Goal: Task Accomplishment & Management: Manage account settings

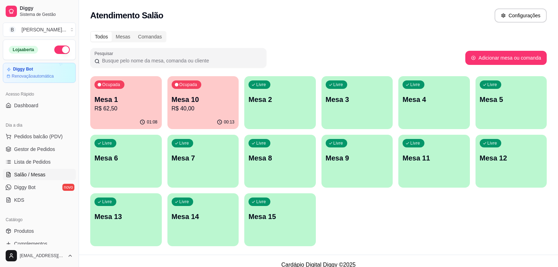
click at [119, 102] on p "Mesa 1" at bounding box center [125, 99] width 63 height 10
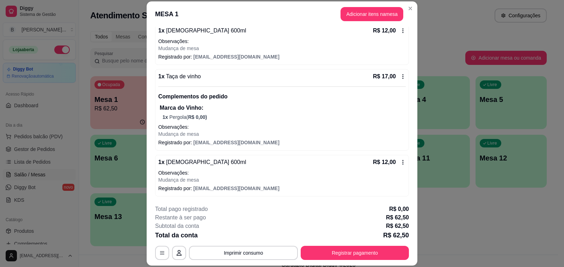
scroll to position [21, 0]
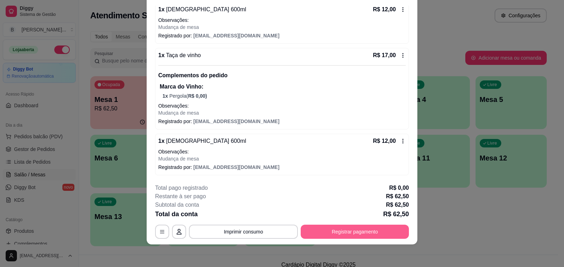
click at [347, 229] on button "Registrar pagamento" at bounding box center [355, 232] width 108 height 14
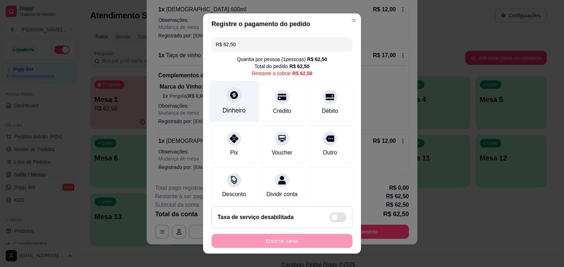
click at [228, 103] on div at bounding box center [234, 95] width 16 height 16
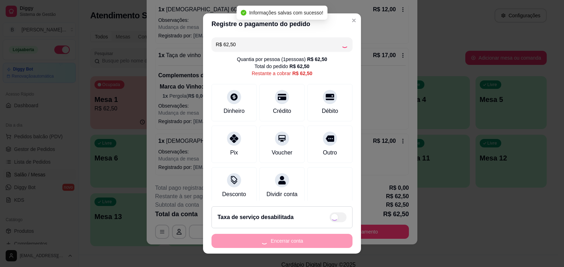
click at [294, 241] on div "Encerrar conta" at bounding box center [282, 241] width 141 height 14
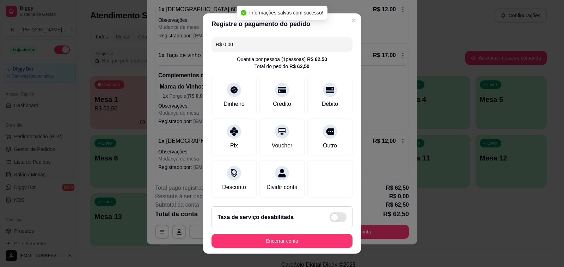
type input "R$ 0,00"
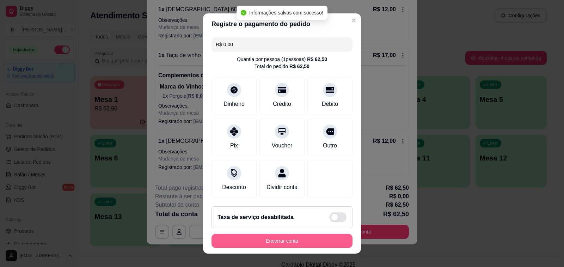
click at [280, 245] on button "Encerrar conta" at bounding box center [282, 241] width 141 height 14
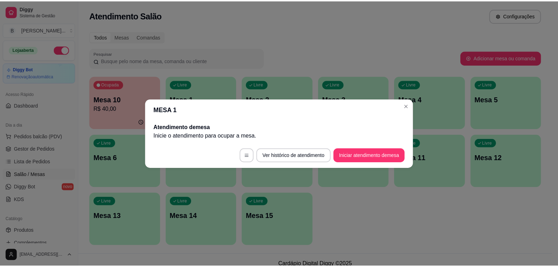
scroll to position [0, 0]
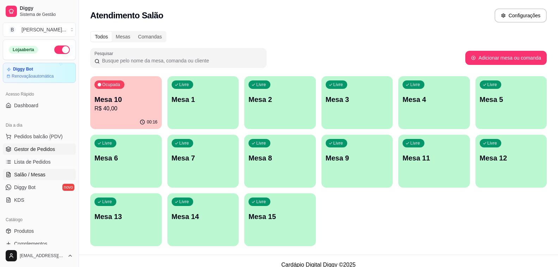
click at [49, 150] on span "Gestor de Pedidos" at bounding box center [34, 149] width 41 height 7
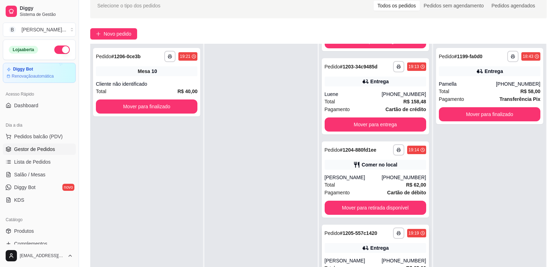
scroll to position [71, 0]
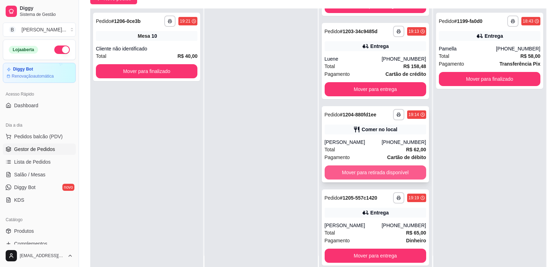
click at [359, 174] on button "Mover para retirada disponível" at bounding box center [376, 172] width 102 height 14
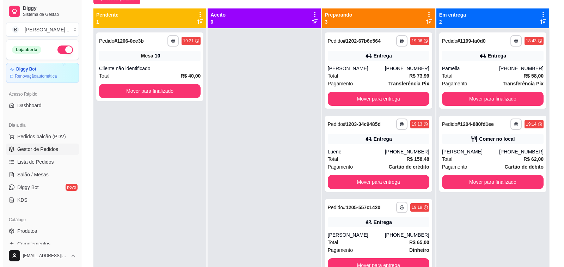
scroll to position [0, 0]
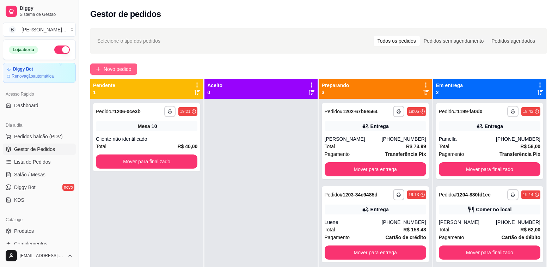
click at [122, 67] on span "Novo pedido" at bounding box center [118, 69] width 28 height 8
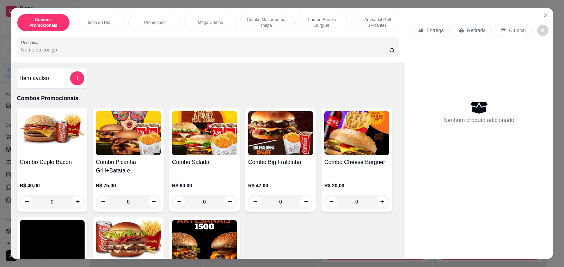
click at [123, 155] on img at bounding box center [128, 133] width 65 height 44
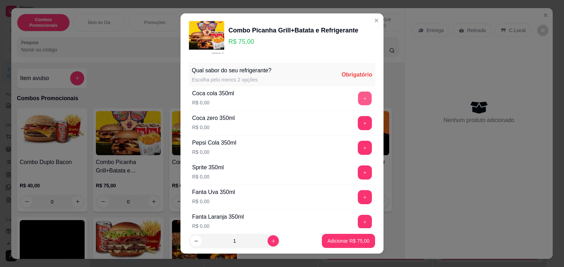
click at [358, 98] on button "+" at bounding box center [365, 98] width 14 height 14
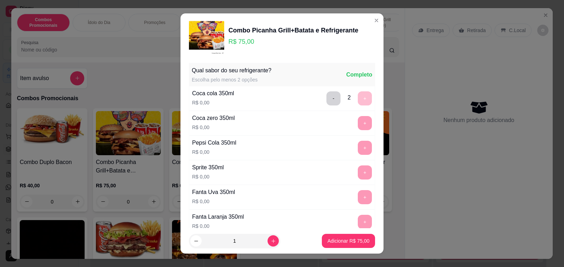
scroll to position [205, 0]
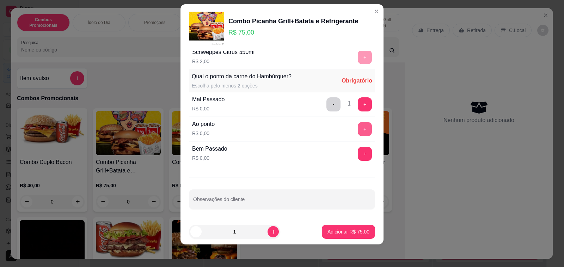
click at [358, 126] on button "+" at bounding box center [365, 129] width 14 height 14
click at [350, 126] on div "- 1 +" at bounding box center [349, 129] width 51 height 14
click at [327, 106] on button "-" at bounding box center [334, 104] width 14 height 14
click at [358, 129] on button "+" at bounding box center [365, 129] width 14 height 14
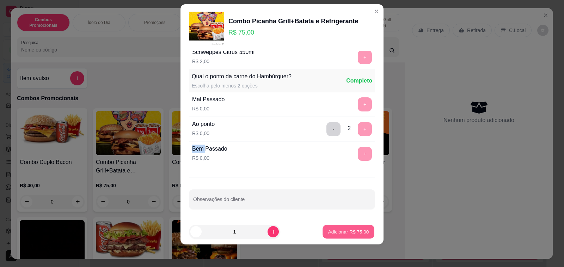
click at [335, 233] on p "Adicionar R$ 75,00" at bounding box center [348, 231] width 41 height 7
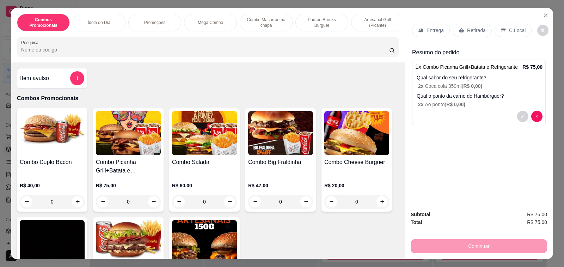
click at [429, 27] on p "Entrega" at bounding box center [435, 30] width 17 height 7
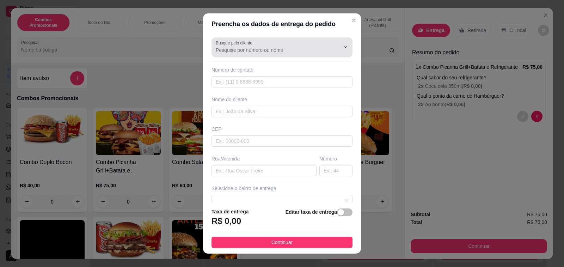
click at [280, 48] on input "Busque pelo cliente" at bounding box center [272, 50] width 113 height 7
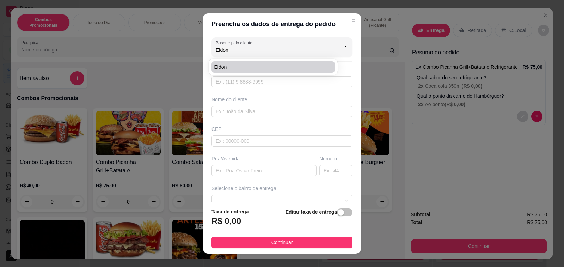
click at [250, 70] on span "Eldon" at bounding box center [269, 66] width 111 height 7
type input "Eldon"
type input "19991599280"
type input "Eldon"
type input "13370242"
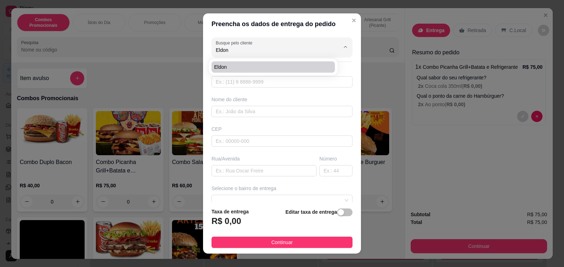
type input "Rua [PERSON_NAME]"
type input "11"
type input "Rafard"
type input "Casa de esquina"
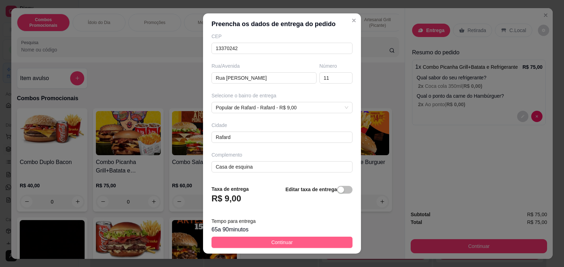
scroll to position [9, 0]
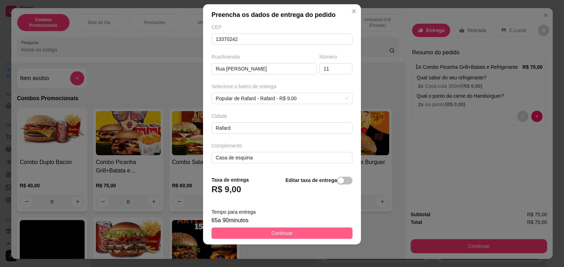
click at [272, 233] on span "Continuar" at bounding box center [282, 233] width 22 height 8
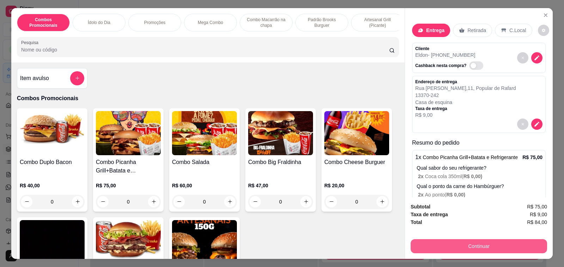
click at [481, 243] on button "Continuar" at bounding box center [479, 246] width 136 height 14
click at [440, 241] on button "Continuar" at bounding box center [479, 246] width 132 height 14
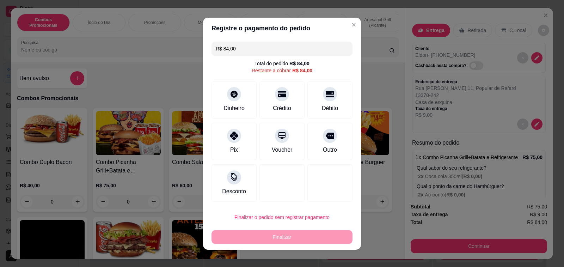
click at [232, 140] on div at bounding box center [234, 136] width 14 height 14
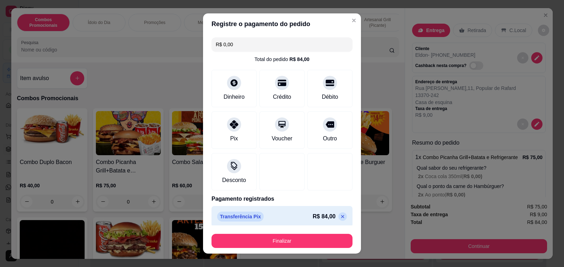
type input "R$ 0,00"
click at [265, 241] on button "Finalizar" at bounding box center [282, 241] width 141 height 14
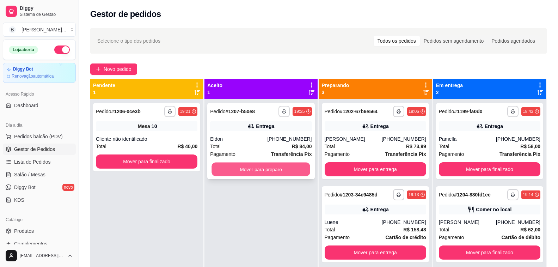
click at [224, 169] on button "Mover para preparo" at bounding box center [261, 170] width 99 height 14
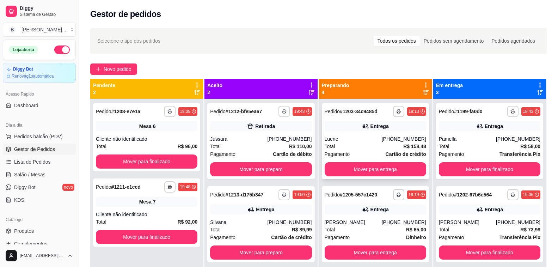
click at [368, 140] on div "Luene" at bounding box center [353, 138] width 57 height 7
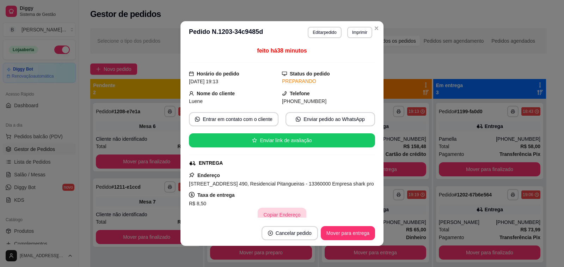
click at [274, 215] on button "Copiar Endereço" at bounding box center [282, 215] width 48 height 14
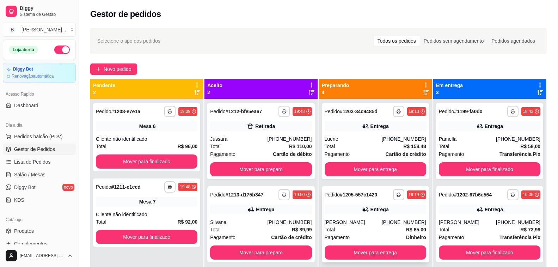
click at [338, 226] on div "Total R$ 65,00" at bounding box center [376, 230] width 102 height 8
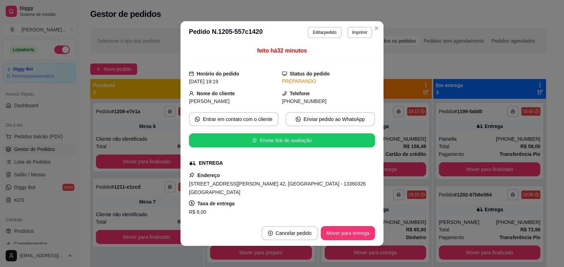
scroll to position [35, 0]
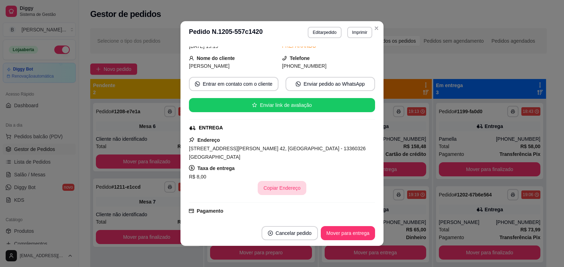
click at [274, 185] on button "Copiar Endereço" at bounding box center [282, 188] width 48 height 14
click at [208, 32] on h3 "Pedido N. 1205-557c1420" at bounding box center [226, 32] width 74 height 11
click at [339, 235] on button "Mover para entrega" at bounding box center [348, 233] width 54 height 14
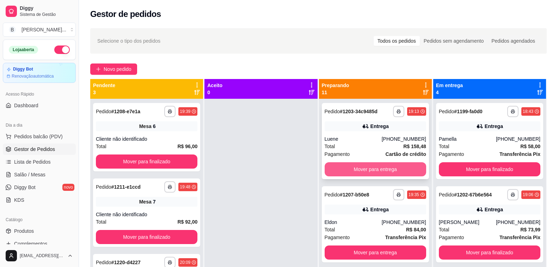
click at [354, 171] on button "Mover para entrega" at bounding box center [376, 169] width 102 height 14
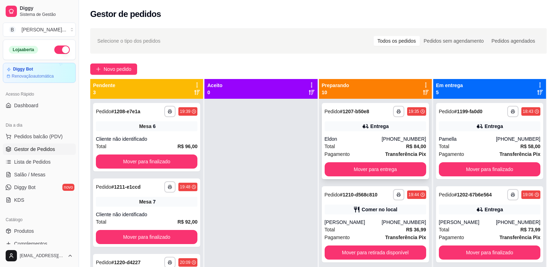
click at [351, 135] on div "Eldon" at bounding box center [353, 138] width 57 height 7
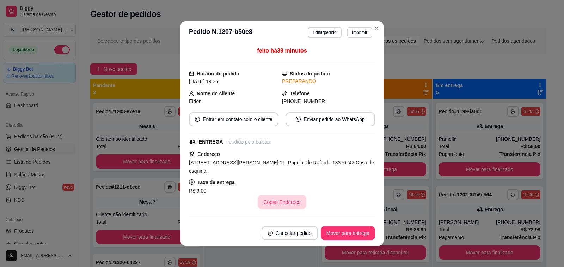
click at [276, 195] on button "Copiar Endereço" at bounding box center [282, 202] width 48 height 14
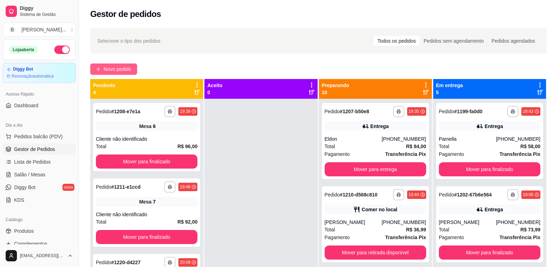
click at [120, 70] on span "Novo pedido" at bounding box center [118, 69] width 28 height 8
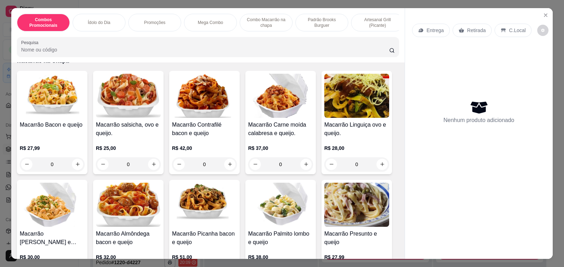
scroll to position [1692, 0]
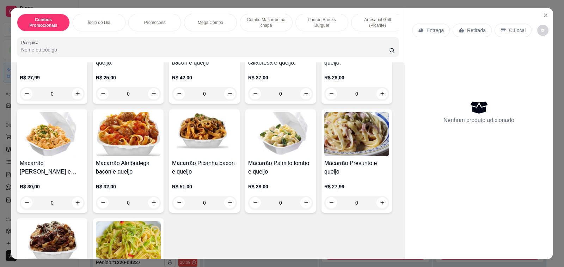
click at [213, 130] on img at bounding box center [204, 134] width 65 height 44
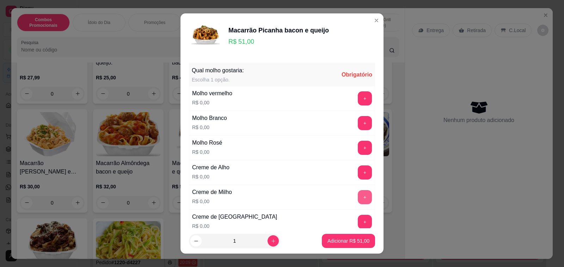
click at [358, 264] on button "+" at bounding box center [365, 271] width 14 height 14
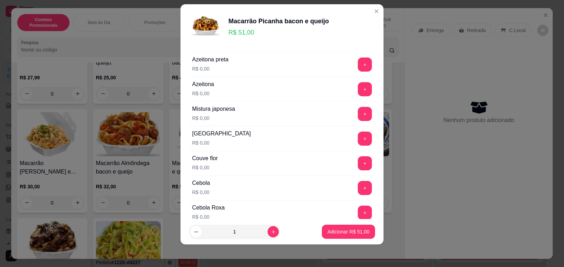
scroll to position [283, 0]
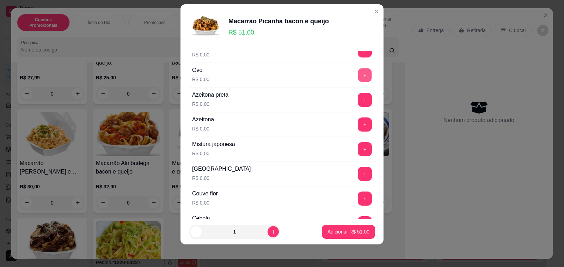
click at [358, 74] on button "+" at bounding box center [365, 75] width 14 height 14
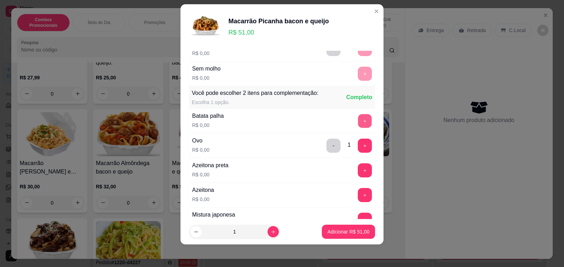
click at [358, 120] on button "+" at bounding box center [365, 121] width 14 height 14
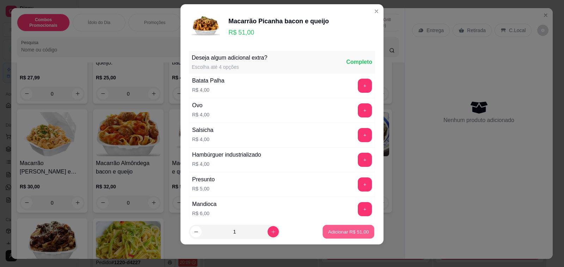
click at [347, 234] on p "Adicionar R$ 51,00" at bounding box center [348, 231] width 41 height 7
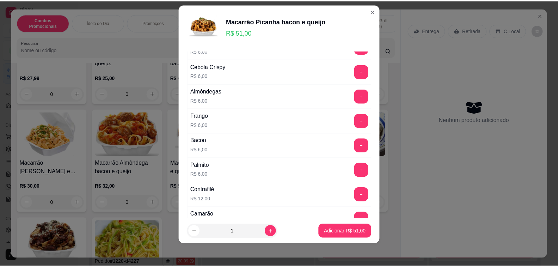
scroll to position [966, 0]
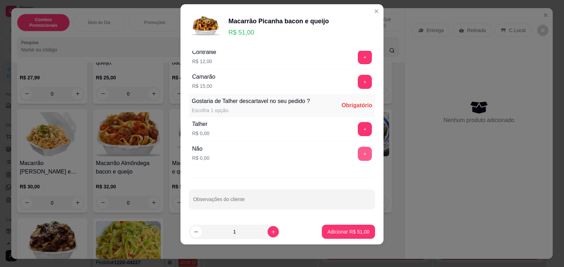
click at [358, 158] on button "+" at bounding box center [365, 154] width 14 height 14
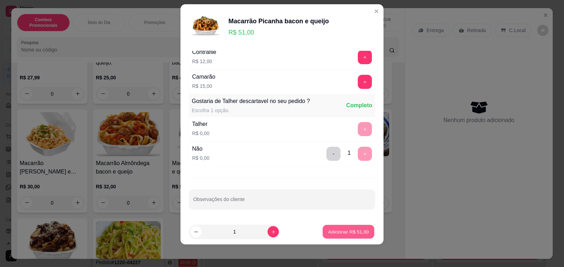
click at [360, 233] on p "Adicionar R$ 51,00" at bounding box center [348, 231] width 41 height 7
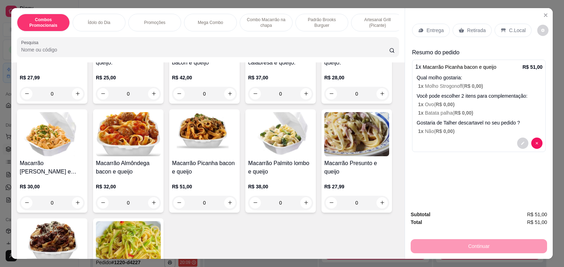
click at [467, 31] on p "Retirada" at bounding box center [476, 30] width 19 height 7
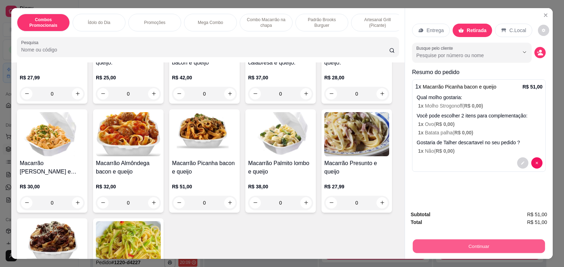
click at [464, 244] on button "Continuar" at bounding box center [479, 246] width 132 height 14
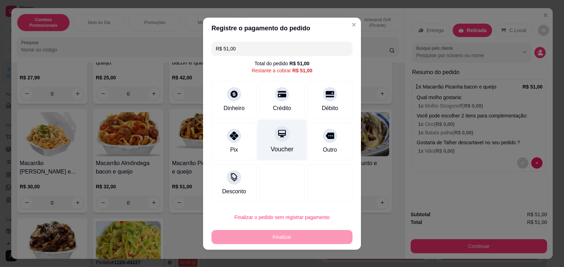
click at [279, 141] on div at bounding box center [282, 134] width 16 height 16
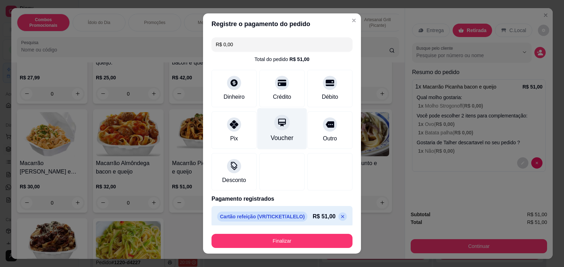
type input "R$ 0,00"
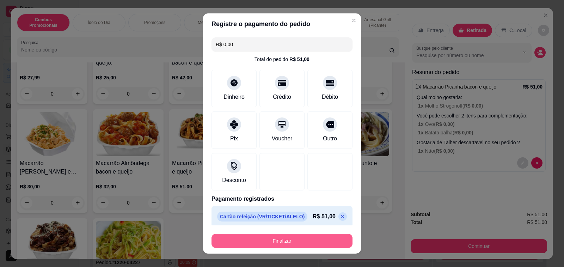
click at [283, 242] on button "Finalizar" at bounding box center [282, 241] width 141 height 14
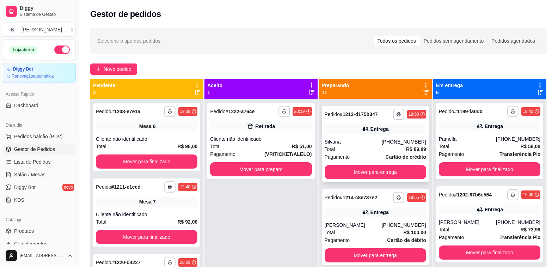
scroll to position [282, 0]
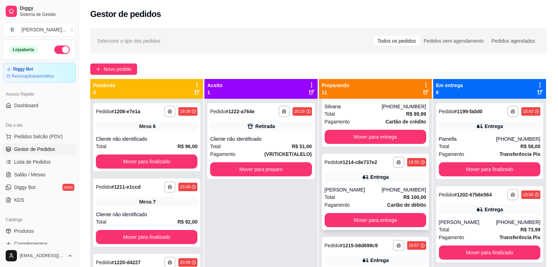
click at [345, 192] on div "[PERSON_NAME]" at bounding box center [353, 189] width 57 height 7
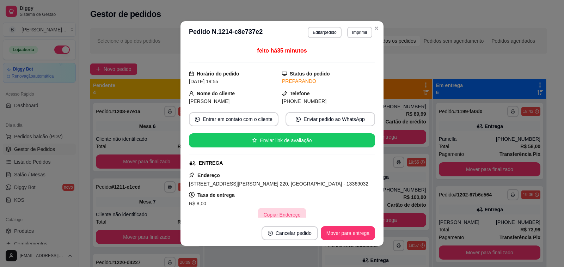
click at [274, 214] on button "Copiar Endereço" at bounding box center [282, 215] width 48 height 14
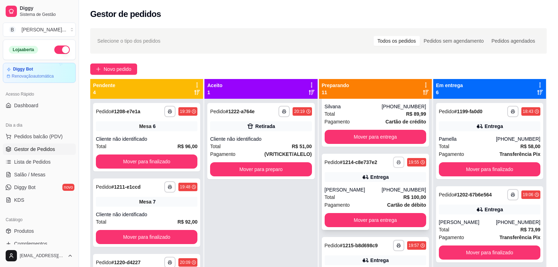
scroll to position [247, 0]
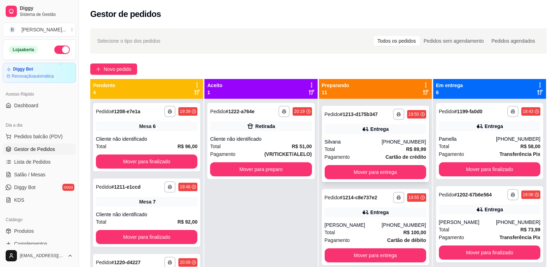
click at [332, 140] on div "Silvana" at bounding box center [353, 141] width 57 height 7
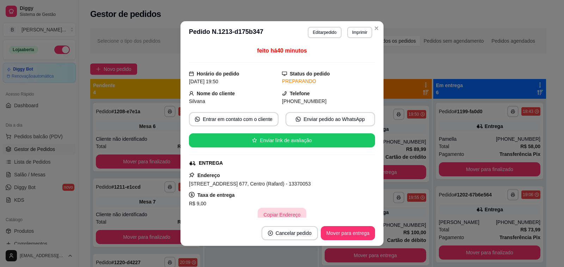
click at [269, 216] on button "Copiar Endereço" at bounding box center [282, 215] width 48 height 14
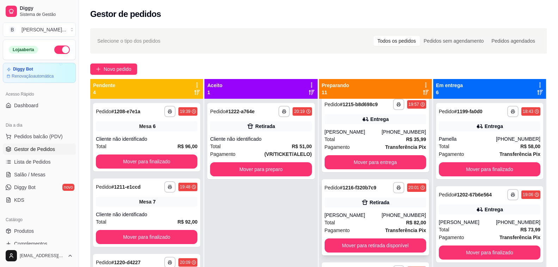
scroll to position [458, 0]
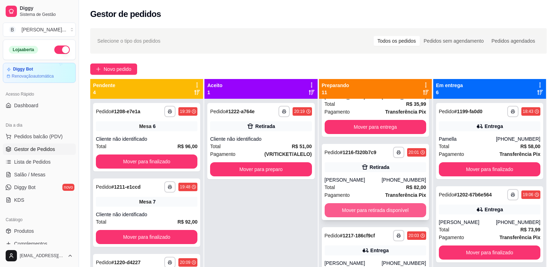
click at [367, 212] on button "Mover para retirada disponível" at bounding box center [376, 210] width 102 height 14
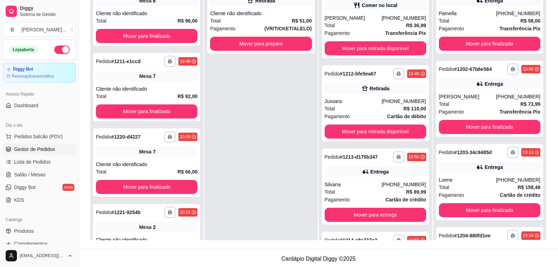
scroll to position [43, 0]
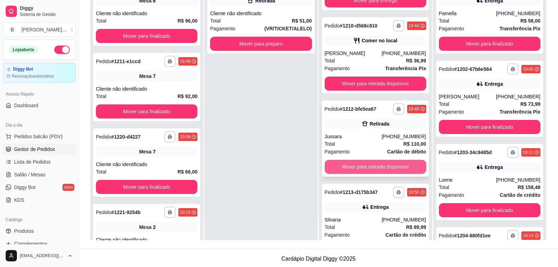
click at [345, 168] on button "Mover para retirada disponível" at bounding box center [376, 167] width 102 height 14
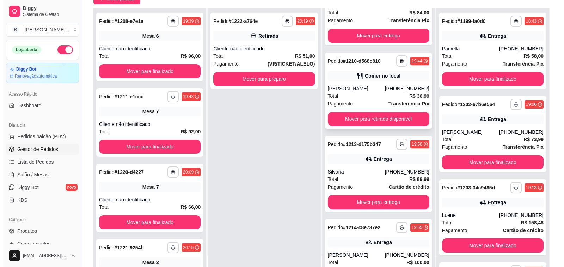
scroll to position [0, 0]
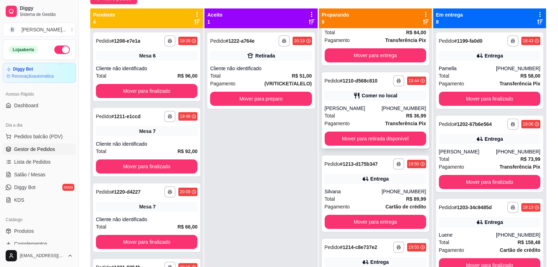
click at [357, 116] on div "Total R$ 36,99" at bounding box center [376, 116] width 102 height 8
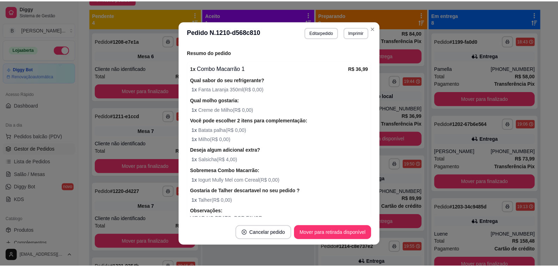
scroll to position [177, 0]
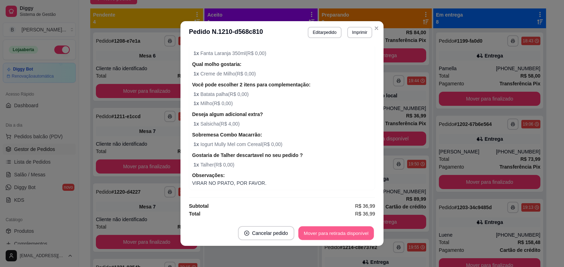
click at [323, 236] on button "Mover para retirada disponível" at bounding box center [335, 233] width 75 height 14
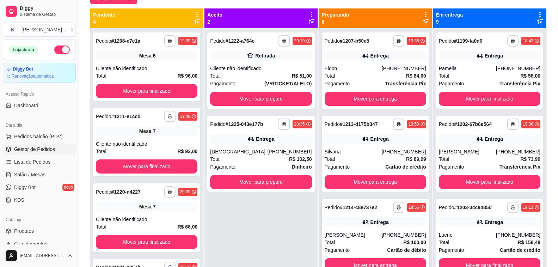
scroll to position [141, 0]
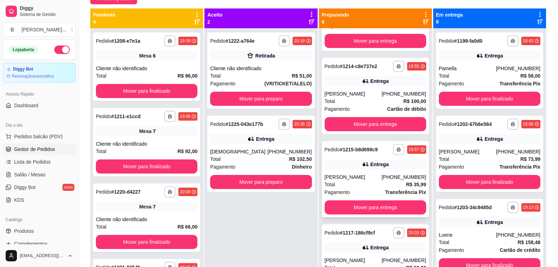
click at [377, 173] on div "**********" at bounding box center [375, 179] width 107 height 76
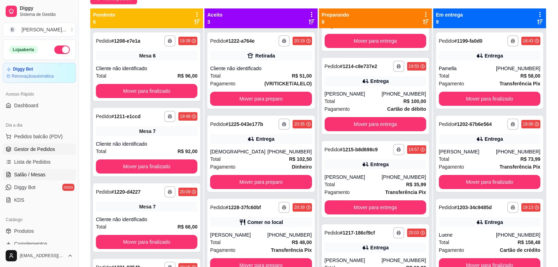
click at [34, 178] on span "Salão / Mesas" at bounding box center [29, 174] width 31 height 7
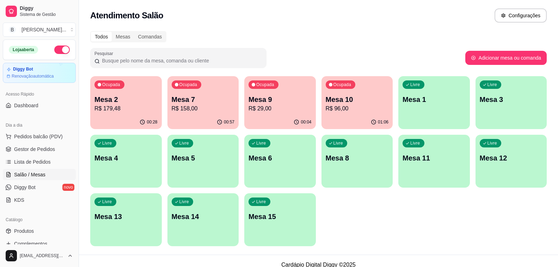
click at [183, 114] on div "Ocupada Mesa 7 R$ 158,00" at bounding box center [203, 95] width 72 height 39
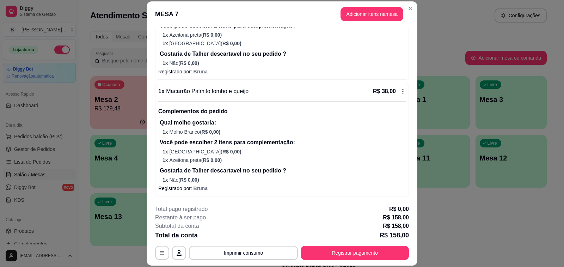
scroll to position [21, 0]
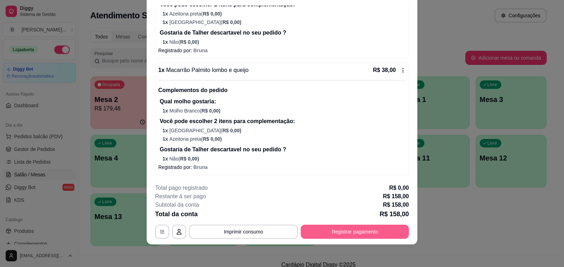
click at [348, 230] on button "Registrar pagamento" at bounding box center [355, 232] width 108 height 14
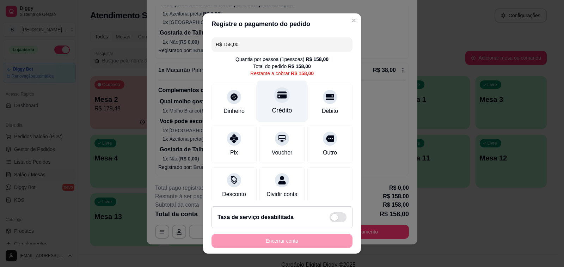
click at [275, 101] on div at bounding box center [282, 95] width 16 height 16
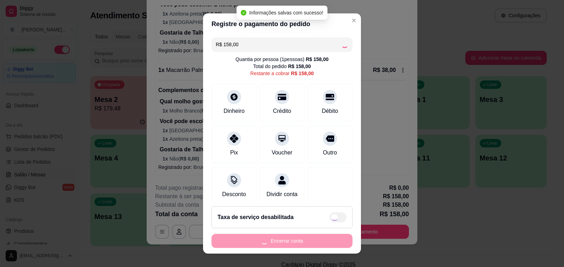
click at [284, 240] on div "Encerrar conta" at bounding box center [282, 241] width 141 height 14
type input "R$ 0,00"
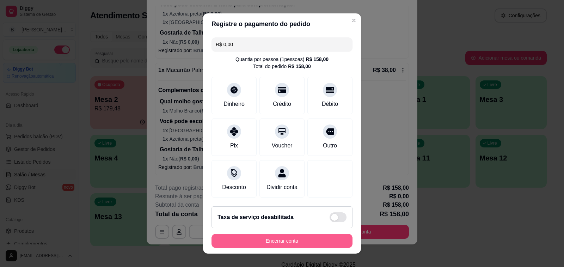
click at [285, 240] on button "Encerrar conta" at bounding box center [282, 241] width 141 height 14
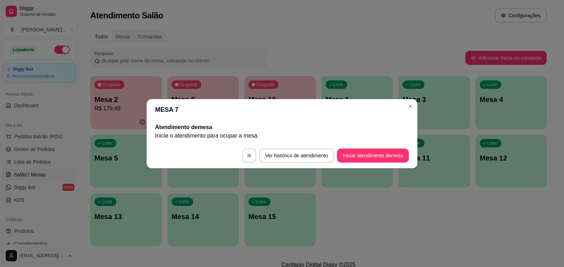
scroll to position [0, 0]
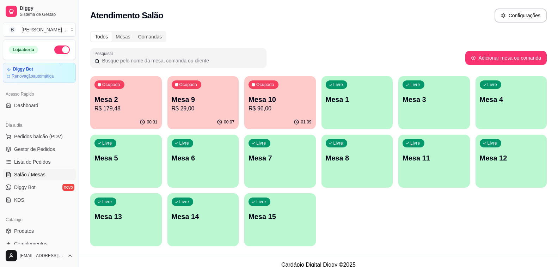
click at [284, 111] on p "R$ 96,00" at bounding box center [280, 108] width 63 height 8
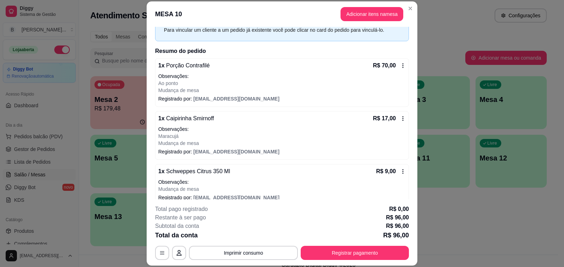
scroll to position [44, 0]
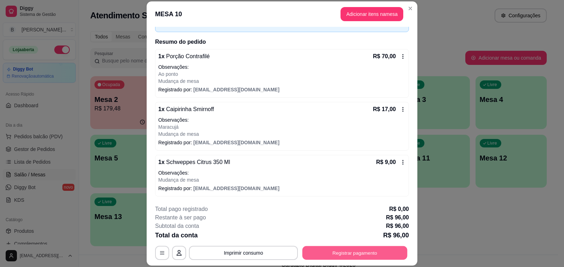
click at [321, 253] on button "Registrar pagamento" at bounding box center [354, 253] width 105 height 14
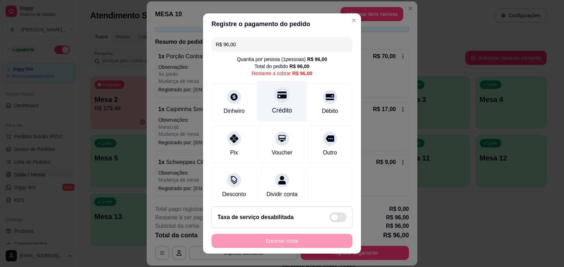
click at [276, 107] on div "Crédito" at bounding box center [282, 110] width 20 height 9
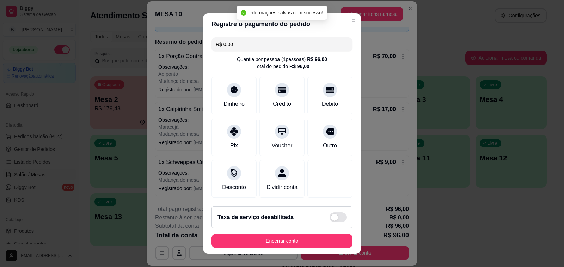
type input "R$ 0,00"
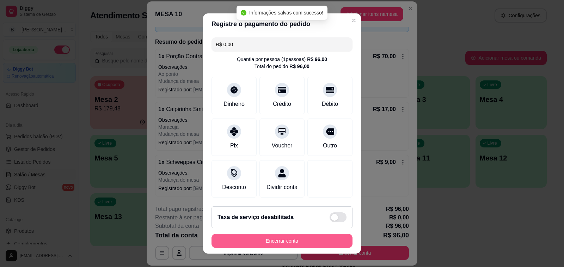
click at [295, 243] on button "Encerrar conta" at bounding box center [282, 241] width 141 height 14
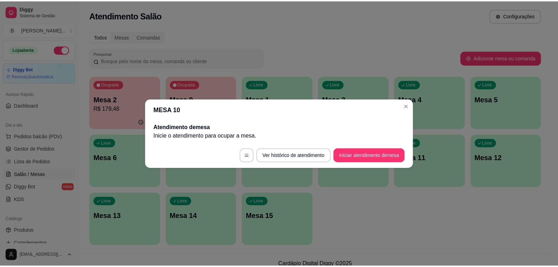
scroll to position [0, 0]
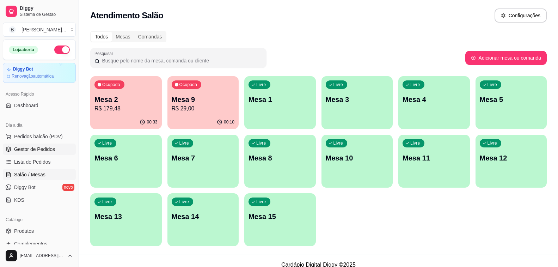
click at [46, 150] on span "Gestor de Pedidos" at bounding box center [34, 149] width 41 height 7
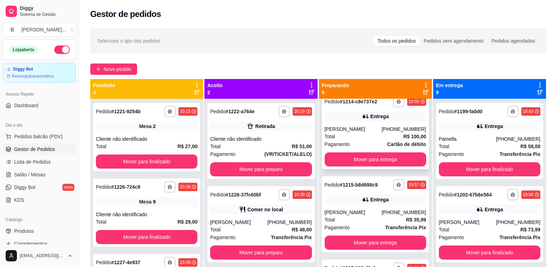
scroll to position [212, 0]
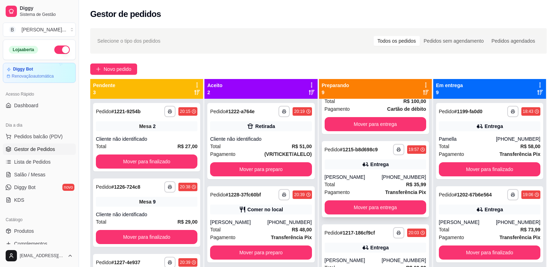
click at [365, 178] on div "[PERSON_NAME]" at bounding box center [353, 176] width 57 height 7
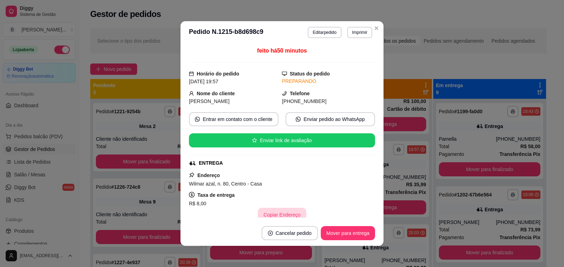
click at [274, 218] on div "feito há 50 minutos Horário do pedido [DATE] 19:57 Status do pedido PREPARANDO …" at bounding box center [282, 132] width 203 height 177
click at [274, 214] on button "Copiar Endereço" at bounding box center [282, 215] width 47 height 14
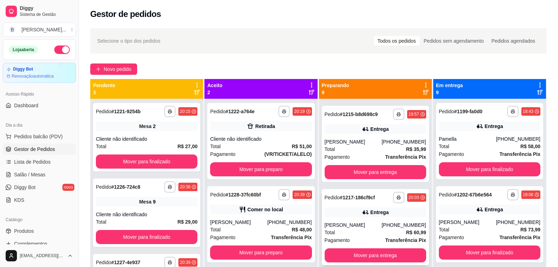
scroll to position [353, 0]
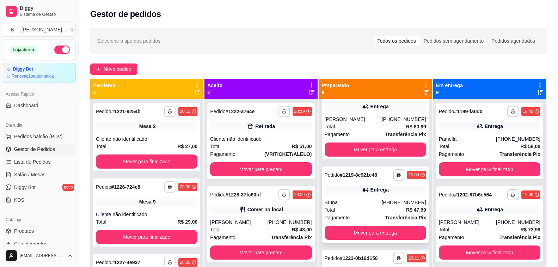
click at [366, 210] on div "Total R$ 47,99" at bounding box center [376, 210] width 102 height 8
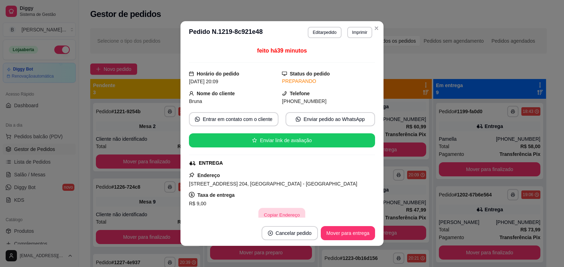
click at [279, 212] on button "Copiar Endereço" at bounding box center [282, 215] width 47 height 14
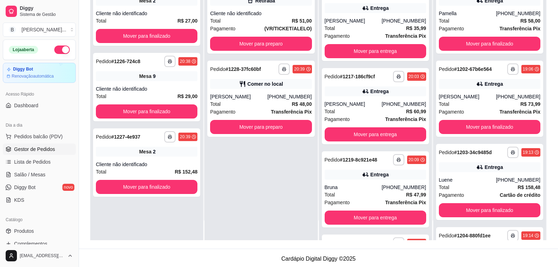
scroll to position [207, 0]
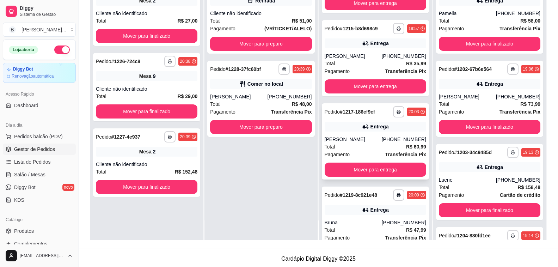
click at [369, 147] on div "Total R$ 60,99" at bounding box center [376, 147] width 102 height 8
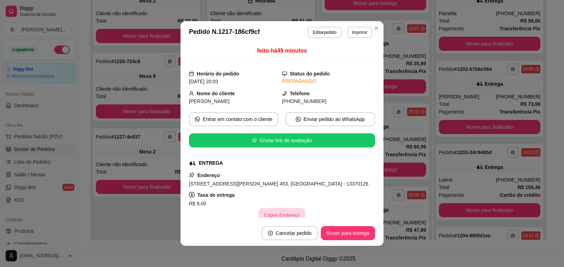
click at [273, 211] on button "Copiar Endereço" at bounding box center [282, 215] width 47 height 14
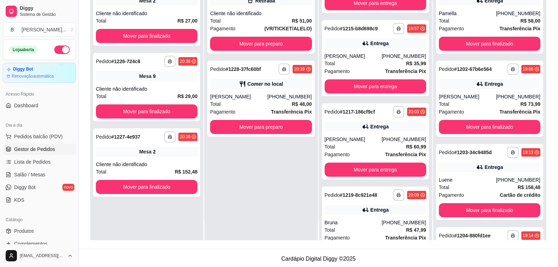
scroll to position [348, 0]
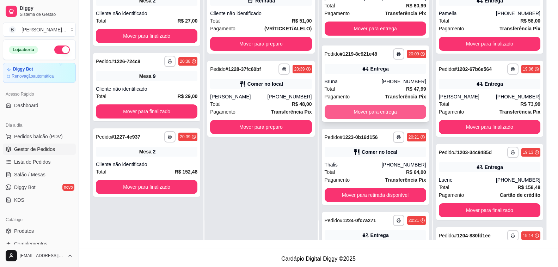
click at [347, 114] on button "Mover para entrega" at bounding box center [376, 112] width 102 height 14
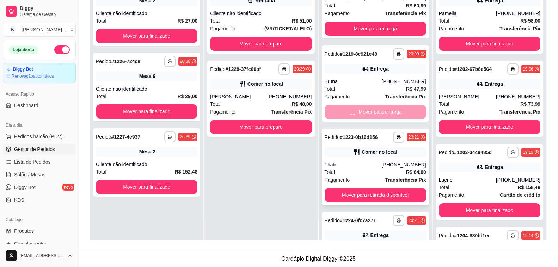
scroll to position [313, 0]
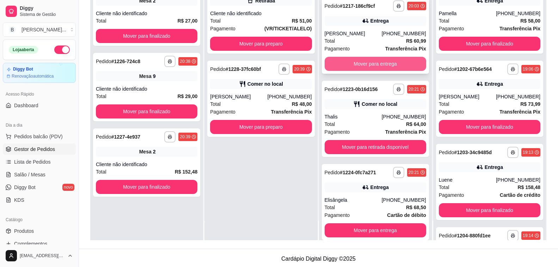
click at [364, 66] on button "Mover para entrega" at bounding box center [376, 64] width 102 height 14
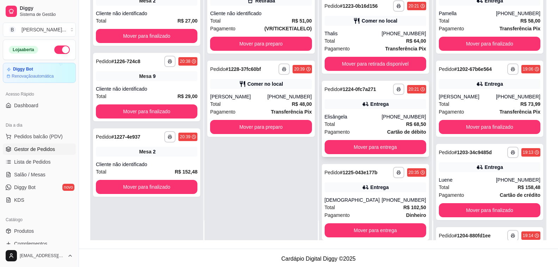
scroll to position [277, 0]
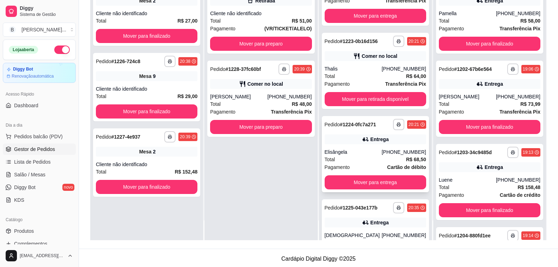
click at [359, 154] on div "Elisângela" at bounding box center [353, 151] width 57 height 7
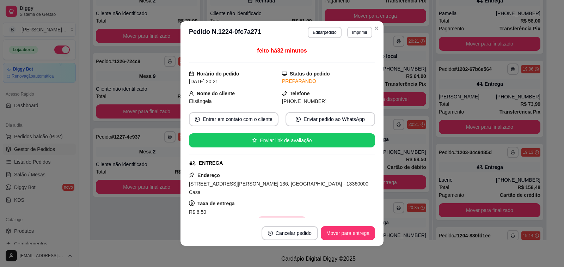
click at [278, 216] on button "Copiar Endereço" at bounding box center [282, 223] width 48 height 14
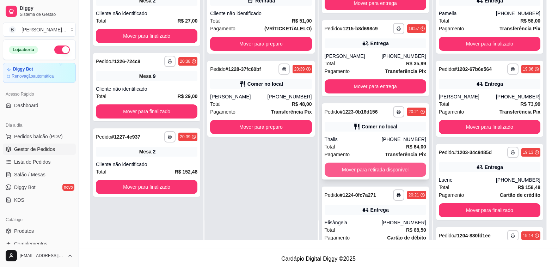
scroll to position [172, 0]
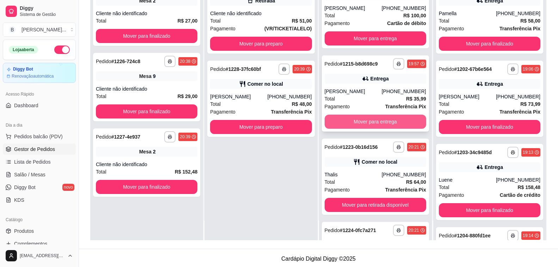
click at [349, 119] on button "Mover para entrega" at bounding box center [376, 122] width 102 height 14
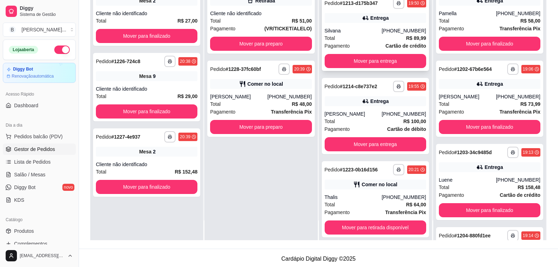
scroll to position [31, 0]
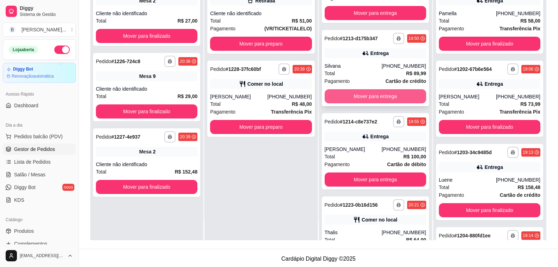
click at [359, 93] on button "Mover para entrega" at bounding box center [376, 96] width 102 height 14
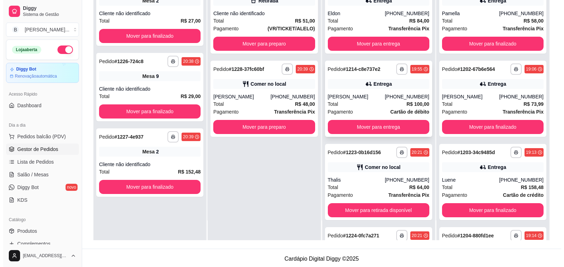
scroll to position [0, 0]
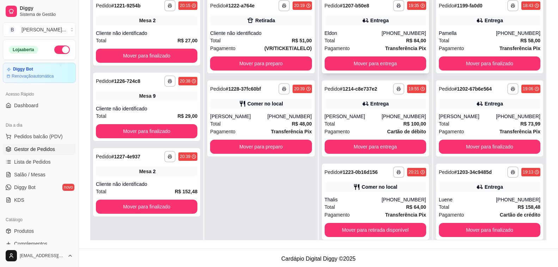
click at [367, 38] on div "Total R$ 84,00" at bounding box center [376, 41] width 102 height 8
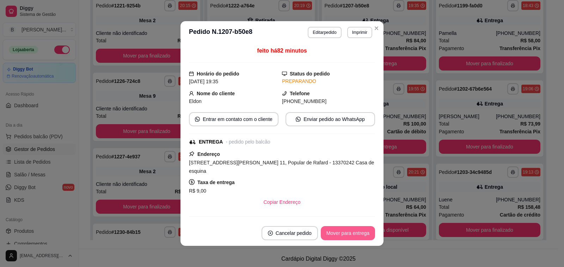
click at [338, 231] on button "Mover para entrega" at bounding box center [348, 233] width 54 height 14
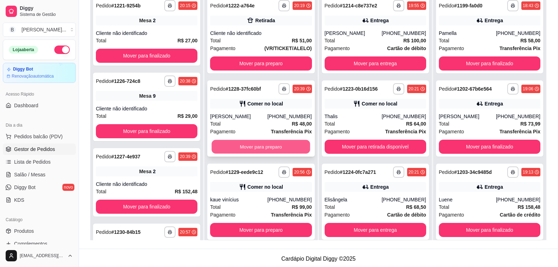
click at [258, 147] on button "Mover para preparo" at bounding box center [261, 147] width 99 height 14
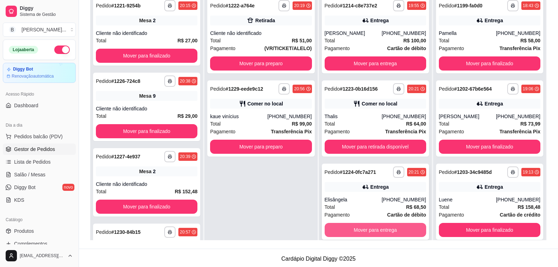
click at [365, 227] on button "Mover para entrega" at bounding box center [376, 230] width 102 height 14
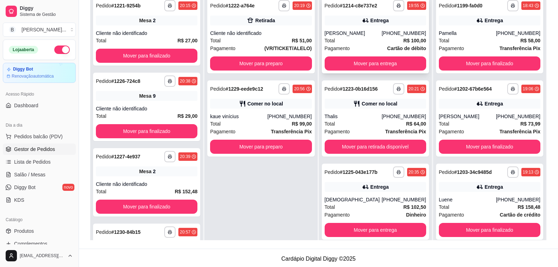
click at [357, 40] on div "Total R$ 100,00" at bounding box center [376, 41] width 102 height 8
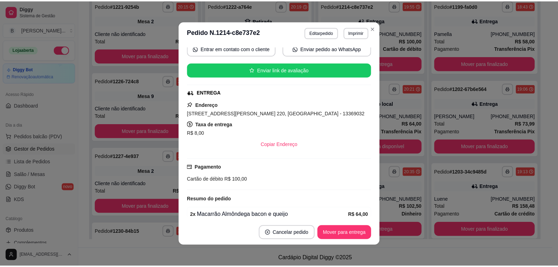
scroll to position [106, 0]
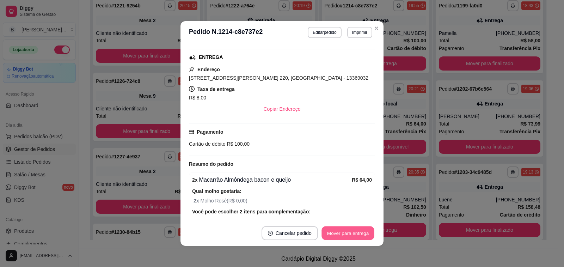
click at [359, 233] on button "Mover para entrega" at bounding box center [348, 233] width 53 height 14
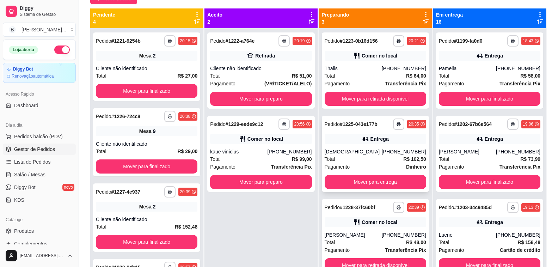
scroll to position [20, 0]
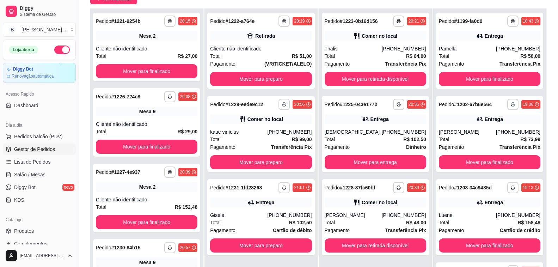
drag, startPoint x: 208, startPoint y: 4, endPoint x: 212, endPoint y: 4, distance: 4.6
click at [208, 4] on div "**********" at bounding box center [318, 118] width 479 height 330
click at [265, 161] on button "Mover para preparo" at bounding box center [261, 162] width 102 height 14
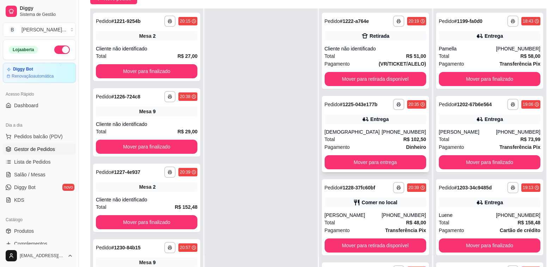
click at [355, 130] on div "[DEMOGRAPHIC_DATA]" at bounding box center [353, 131] width 57 height 7
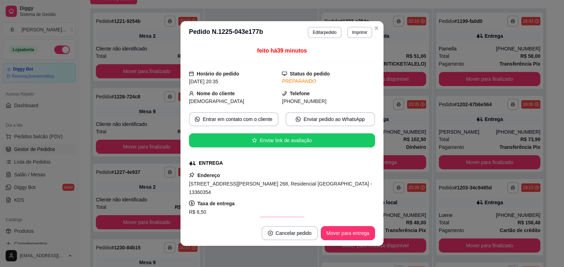
click at [265, 216] on button "Copiar Endereço" at bounding box center [282, 223] width 48 height 14
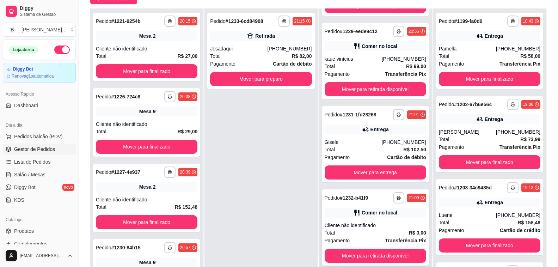
scroll to position [106, 0]
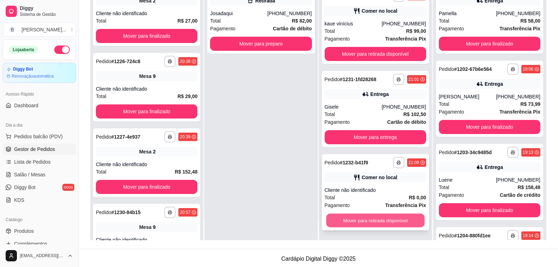
click at [357, 221] on button "Mover para retirada disponível" at bounding box center [375, 221] width 99 height 14
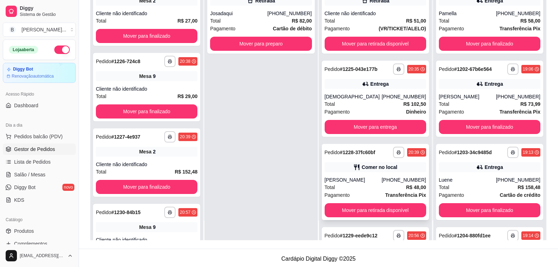
scroll to position [0, 0]
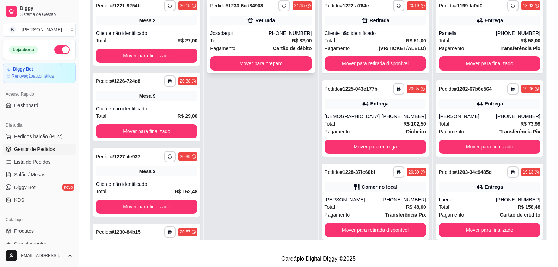
click at [255, 56] on div "**********" at bounding box center [260, 35] width 107 height 76
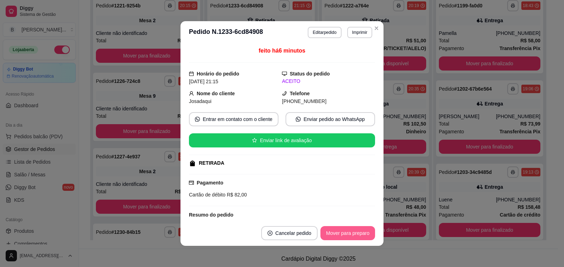
click at [349, 231] on button "Mover para preparo" at bounding box center [347, 233] width 55 height 14
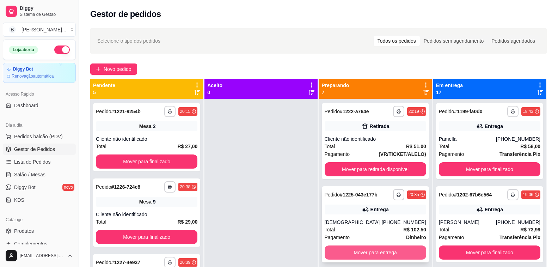
click at [369, 255] on button "Mover para entrega" at bounding box center [376, 252] width 102 height 14
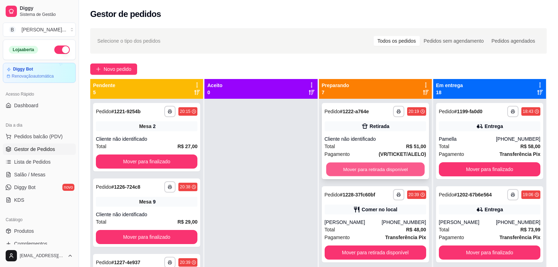
click at [366, 168] on button "Mover para retirada disponível" at bounding box center [375, 170] width 99 height 14
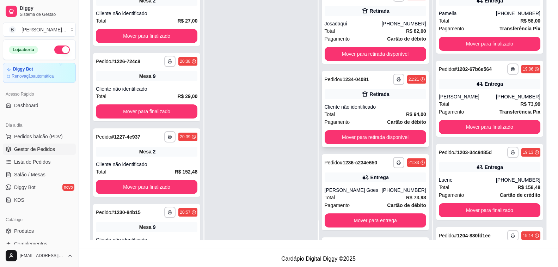
scroll to position [86, 0]
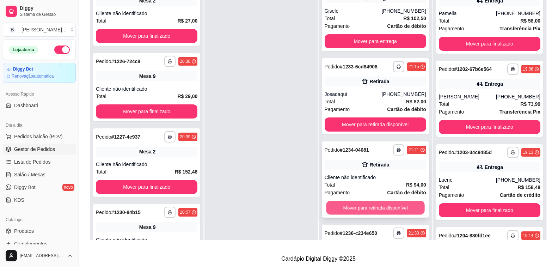
click at [353, 206] on button "Mover para retirada disponível" at bounding box center [375, 208] width 99 height 14
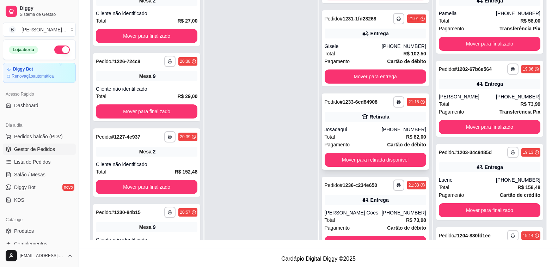
scroll to position [15, 0]
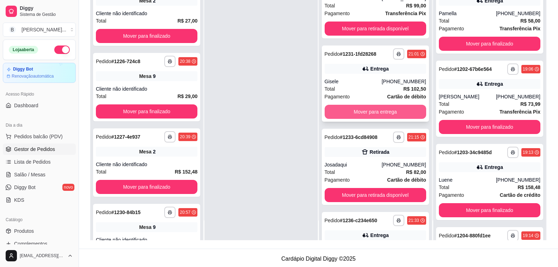
click at [351, 116] on button "Mover para entrega" at bounding box center [376, 112] width 102 height 14
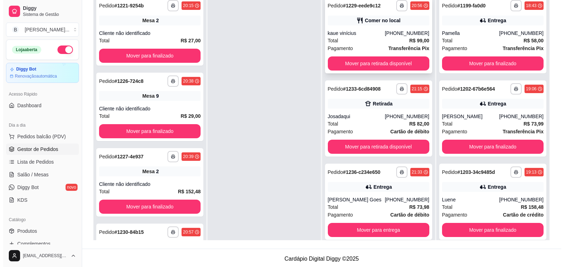
scroll to position [71, 0]
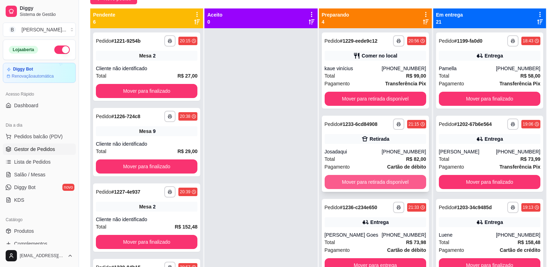
click at [366, 181] on button "Mover para retirada disponível" at bounding box center [376, 182] width 102 height 14
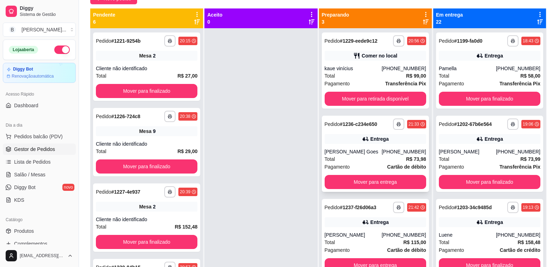
click at [377, 153] on div "[PERSON_NAME] Goes" at bounding box center [353, 151] width 57 height 7
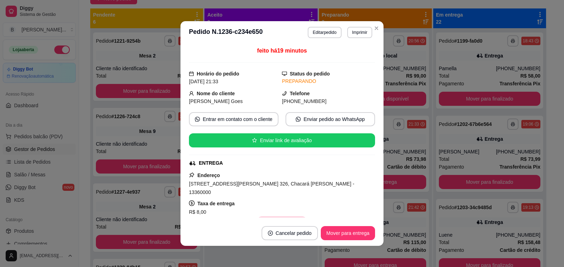
click at [263, 216] on button "Copiar Endereço" at bounding box center [282, 223] width 48 height 14
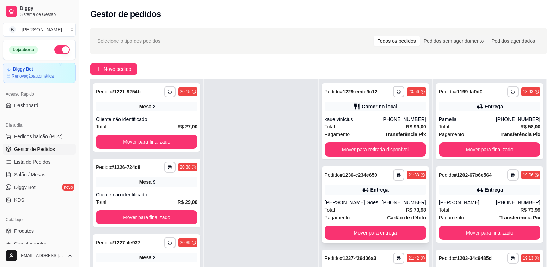
scroll to position [35, 0]
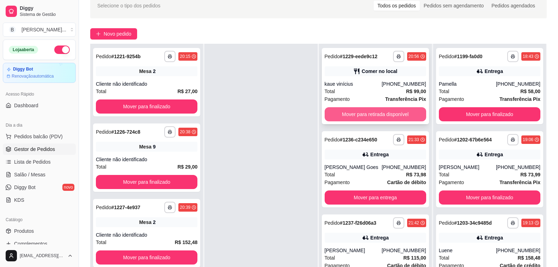
click at [372, 115] on button "Mover para retirada disponível" at bounding box center [376, 114] width 102 height 14
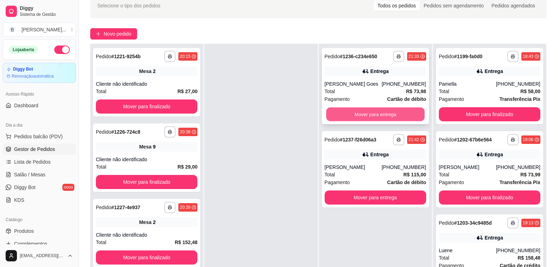
click at [370, 112] on button "Mover para entrega" at bounding box center [375, 115] width 99 height 14
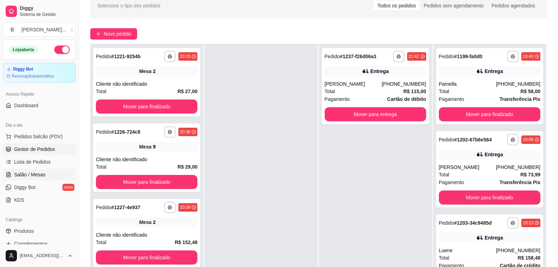
click at [42, 175] on span "Salão / Mesas" at bounding box center [29, 174] width 31 height 7
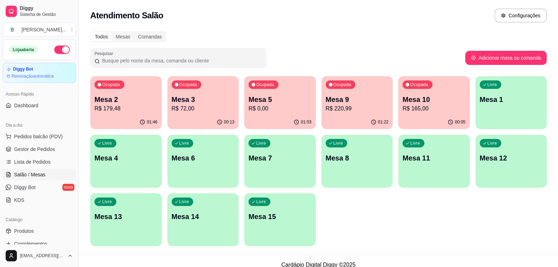
click at [362, 113] on div "Ocupada Mesa 9 R$ 220,99" at bounding box center [358, 95] width 72 height 39
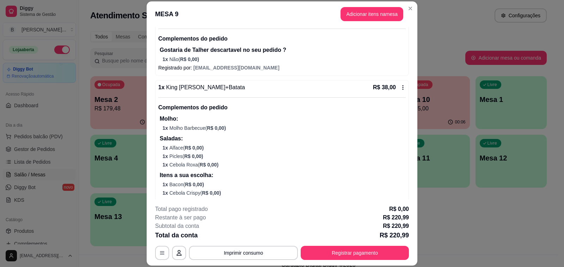
scroll to position [86, 0]
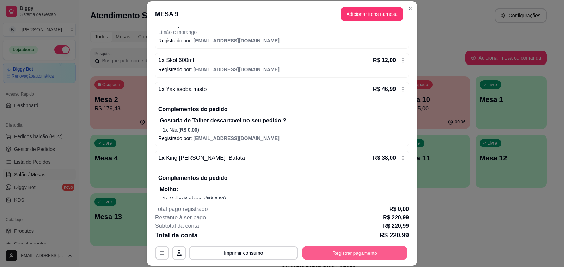
click at [335, 252] on button "Registrar pagamento" at bounding box center [354, 253] width 105 height 14
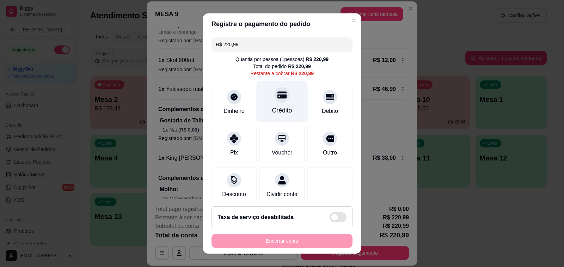
click at [277, 94] on icon at bounding box center [281, 94] width 9 height 9
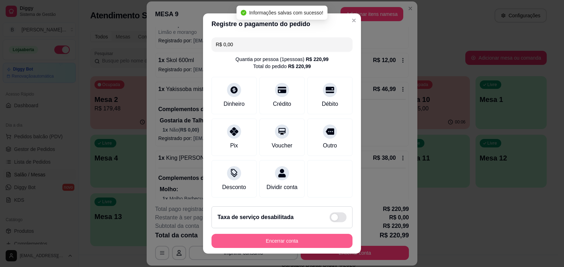
type input "R$ 0,00"
click at [293, 241] on button "Encerrar conta" at bounding box center [282, 241] width 141 height 14
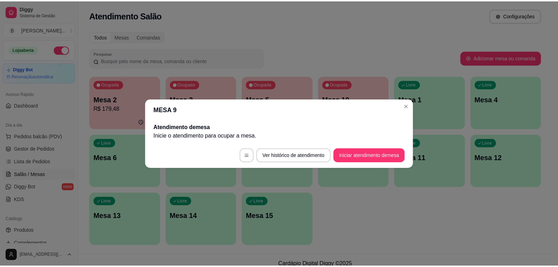
scroll to position [0, 0]
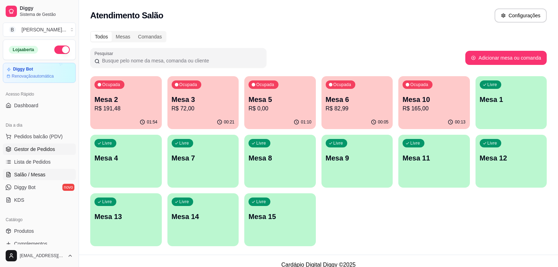
click at [38, 147] on span "Gestor de Pedidos" at bounding box center [34, 149] width 41 height 7
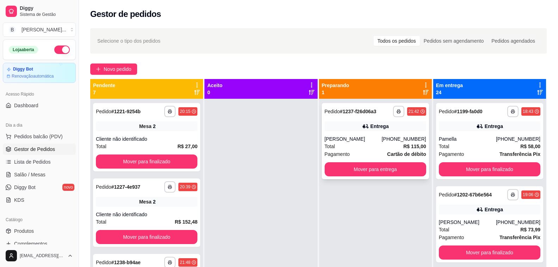
click at [365, 144] on div "Total R$ 115,00" at bounding box center [376, 146] width 102 height 8
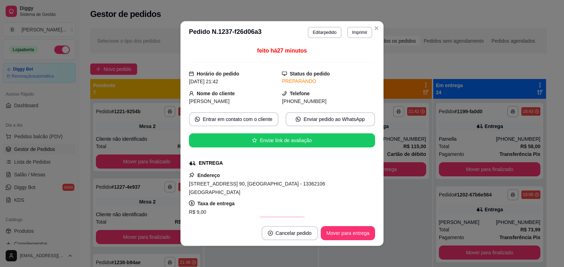
click at [274, 216] on button "Copiar Endereço" at bounding box center [282, 223] width 48 height 14
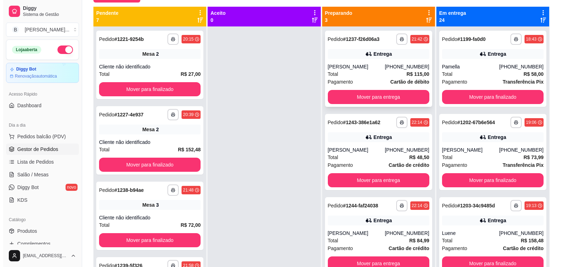
scroll to position [37, 0]
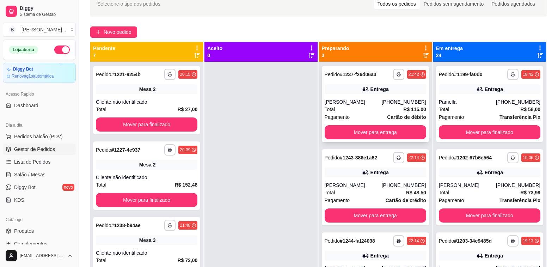
click at [367, 108] on div "Total R$ 115,00" at bounding box center [376, 109] width 102 height 8
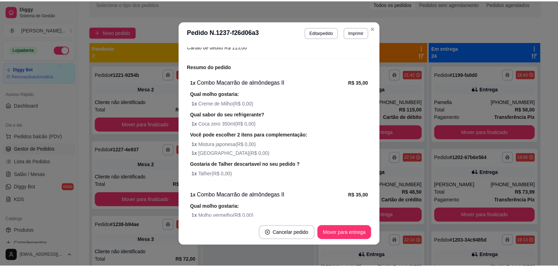
scroll to position [399, 0]
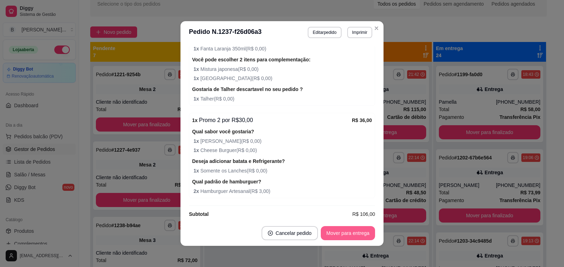
click at [338, 239] on button "Mover para entrega" at bounding box center [348, 233] width 54 height 14
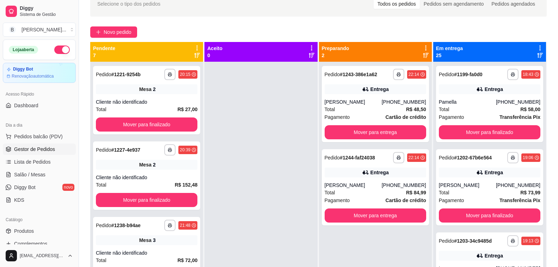
scroll to position [0, 0]
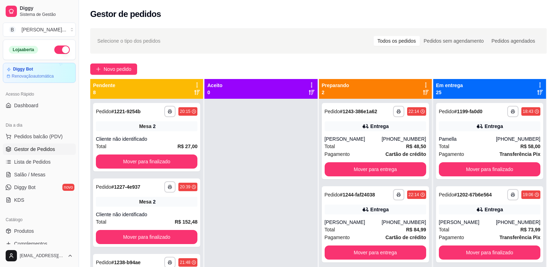
click at [247, 165] on div at bounding box center [260, 232] width 113 height 267
click at [275, 47] on div "Selecione o tipo dos pedidos Todos os pedidos Pedidos sem agendamento Pedidos a…" at bounding box center [318, 40] width 457 height 25
click at [293, 55] on div "**********" at bounding box center [318, 189] width 479 height 330
click at [243, 62] on div "**********" at bounding box center [318, 189] width 479 height 330
click at [357, 139] on div "[PERSON_NAME]" at bounding box center [353, 138] width 57 height 7
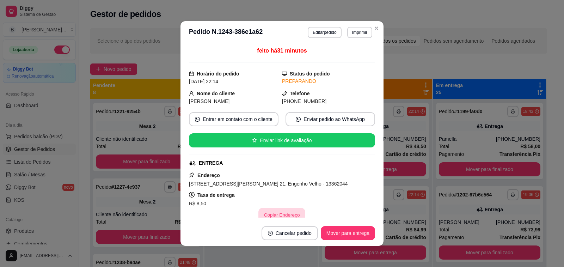
click at [277, 212] on button "Copiar Endereço" at bounding box center [282, 215] width 47 height 14
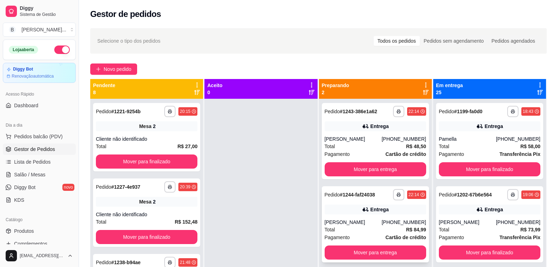
click at [375, 230] on div "Total R$ 84,99" at bounding box center [376, 230] width 102 height 8
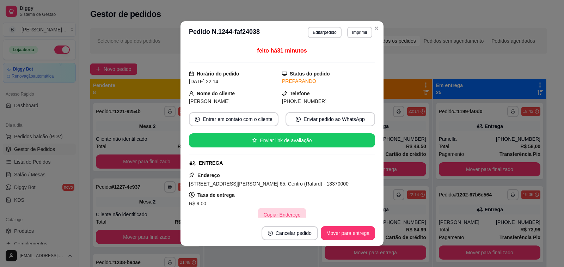
click at [276, 214] on button "Copiar Endereço" at bounding box center [282, 215] width 48 height 14
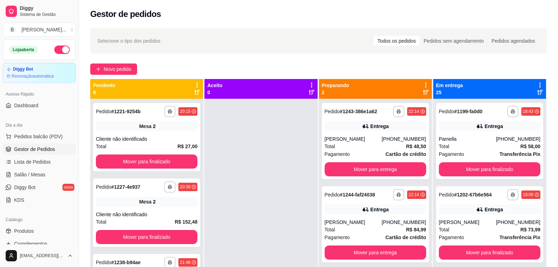
click at [206, 41] on div "Selecione o tipo dos pedidos Todos os pedidos Pedidos sem agendamento Pedidos a…" at bounding box center [318, 40] width 442 height 11
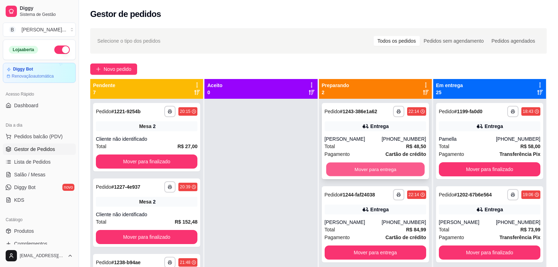
click at [356, 170] on button "Mover para entrega" at bounding box center [375, 170] width 99 height 14
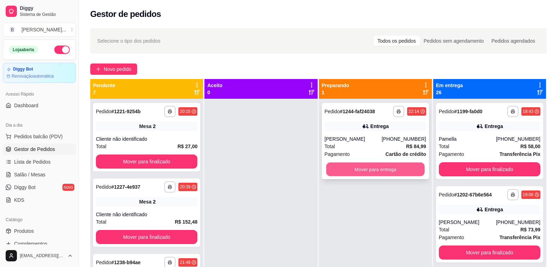
click at [356, 170] on button "Mover para entrega" at bounding box center [375, 170] width 99 height 14
